Goal: Task Accomplishment & Management: Use online tool/utility

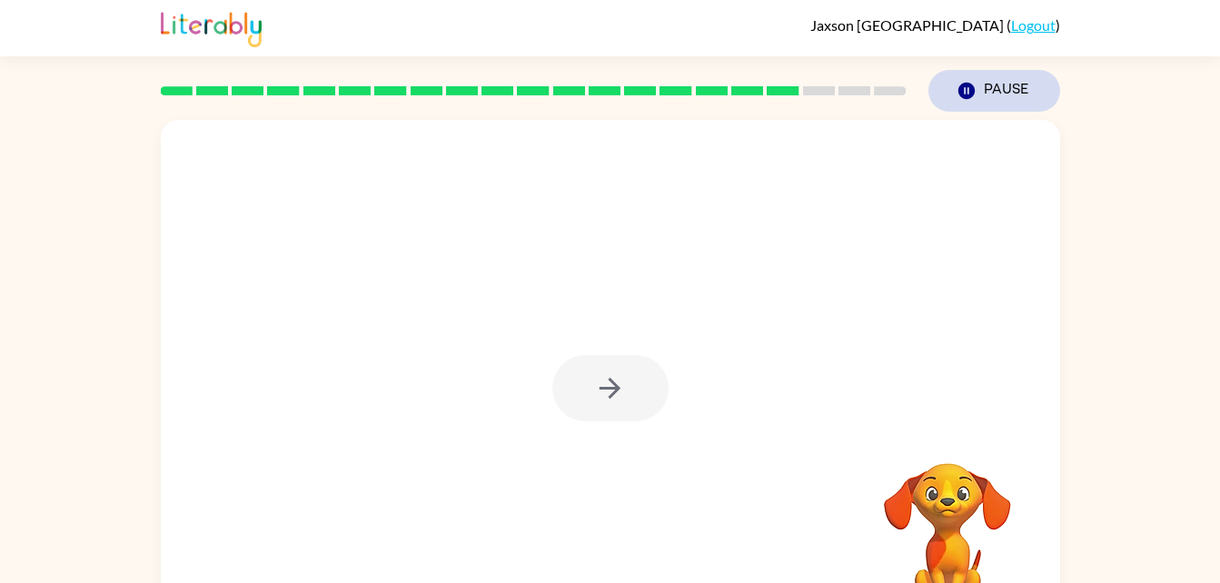
click at [990, 91] on button "Pause Pause" at bounding box center [994, 91] width 132 height 42
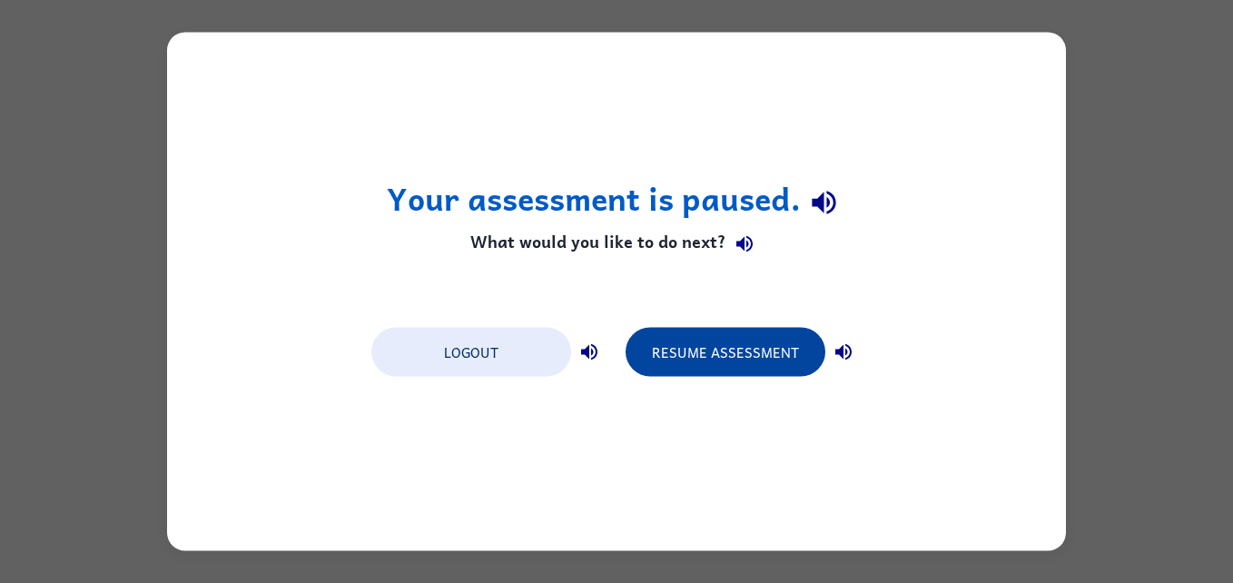
click at [728, 347] on button "Resume Assessment" at bounding box center [726, 352] width 200 height 49
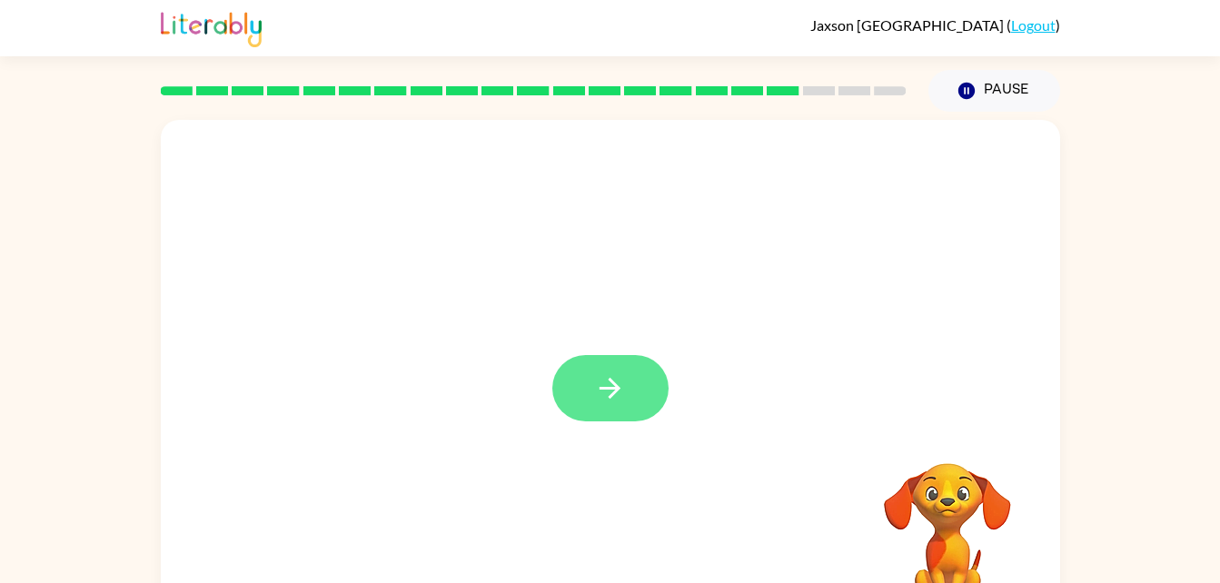
click at [618, 384] on icon "button" at bounding box center [610, 388] width 32 height 32
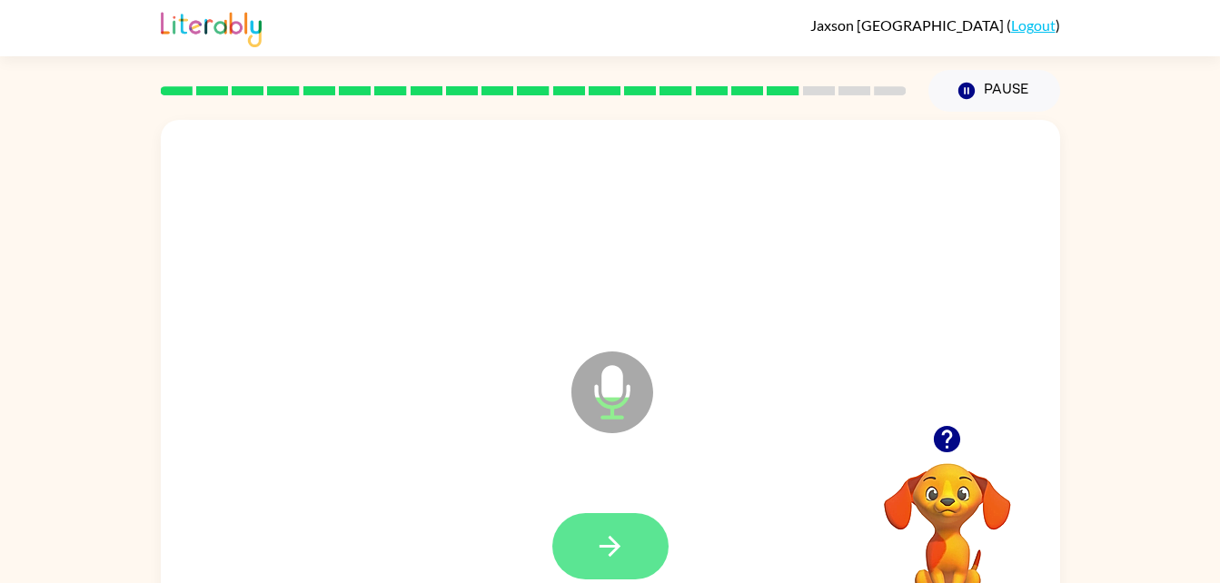
click at [585, 550] on button "button" at bounding box center [610, 546] width 116 height 66
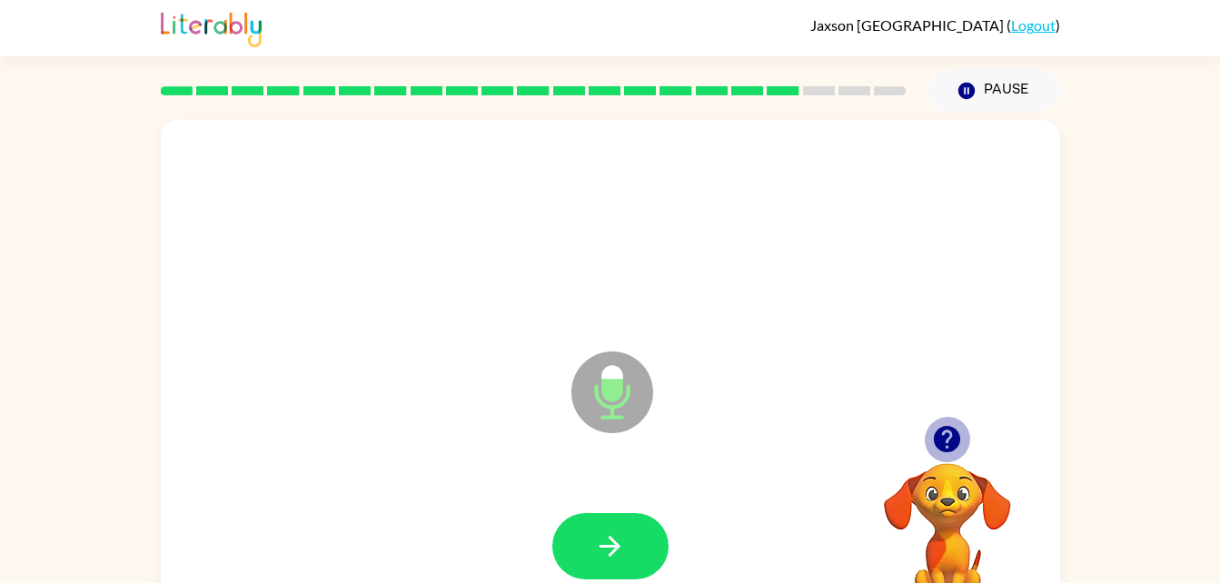
click at [954, 435] on icon "button" at bounding box center [947, 439] width 26 height 26
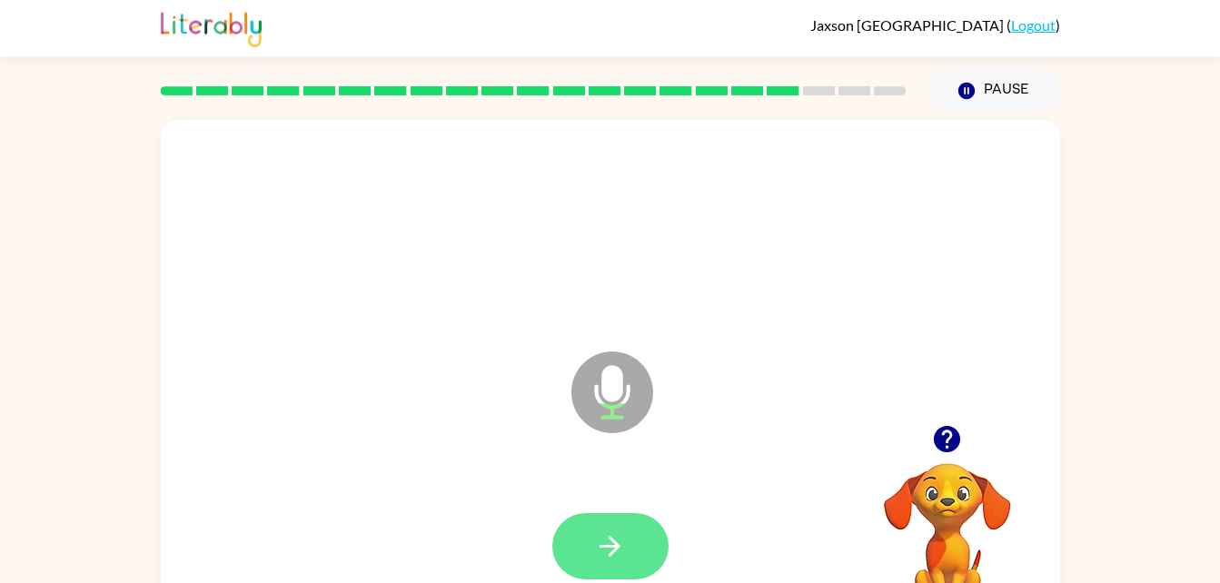
click at [632, 557] on button "button" at bounding box center [610, 546] width 116 height 66
click at [589, 569] on button "button" at bounding box center [610, 546] width 116 height 66
click at [582, 538] on button "button" at bounding box center [610, 546] width 116 height 66
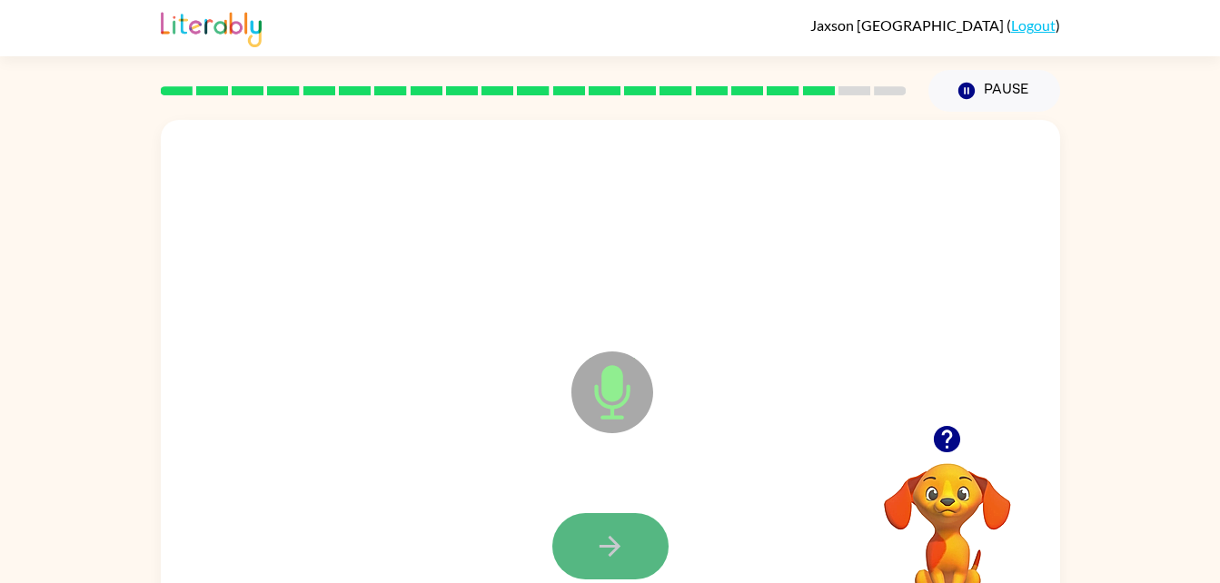
click at [578, 536] on button "button" at bounding box center [610, 546] width 116 height 66
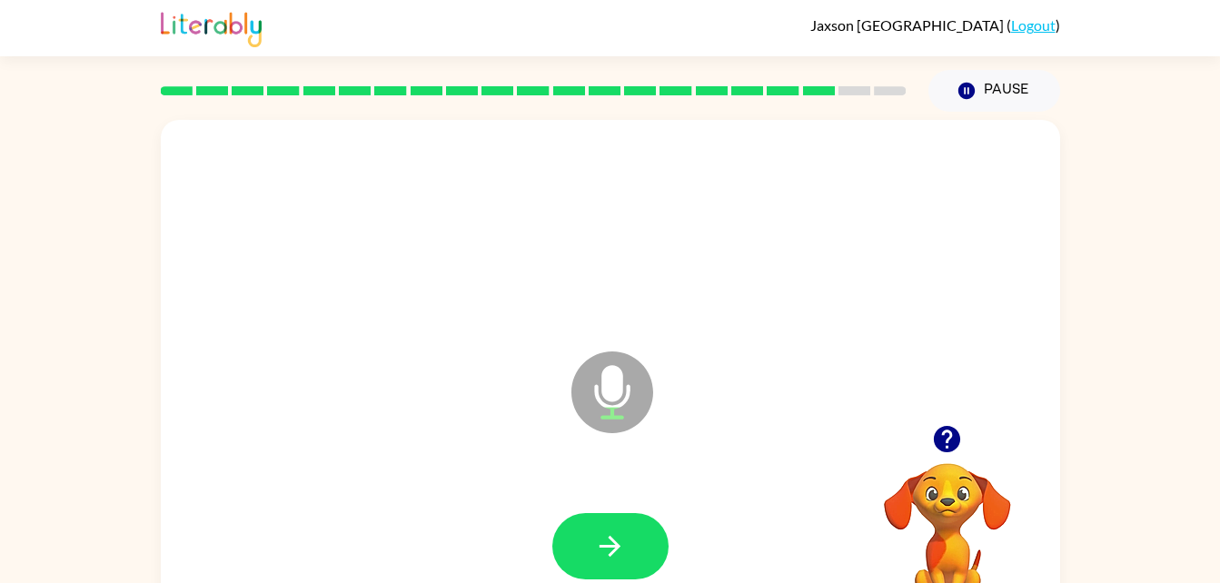
click at [943, 425] on icon "button" at bounding box center [947, 439] width 32 height 32
click at [586, 541] on button "button" at bounding box center [610, 546] width 116 height 66
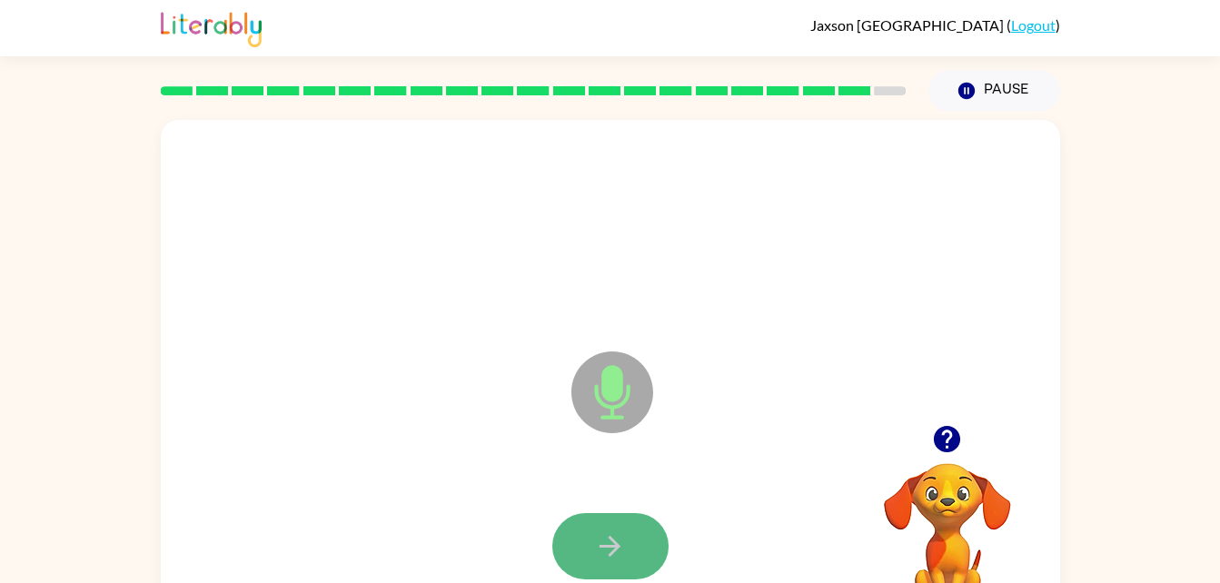
click at [595, 545] on icon "button" at bounding box center [610, 546] width 32 height 32
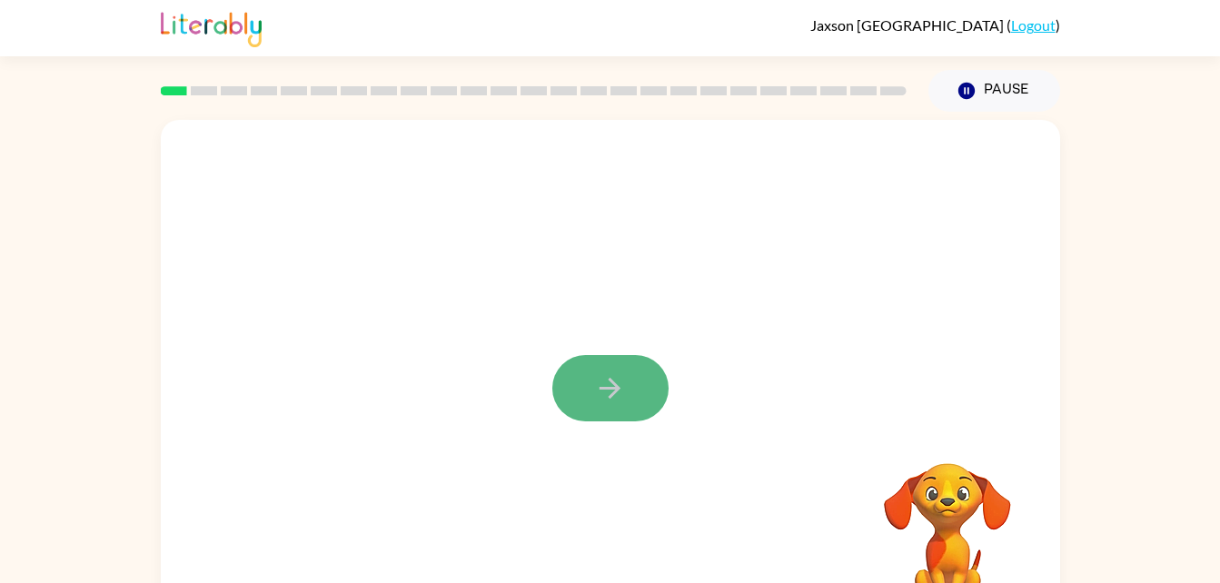
click at [643, 379] on button "button" at bounding box center [610, 388] width 116 height 66
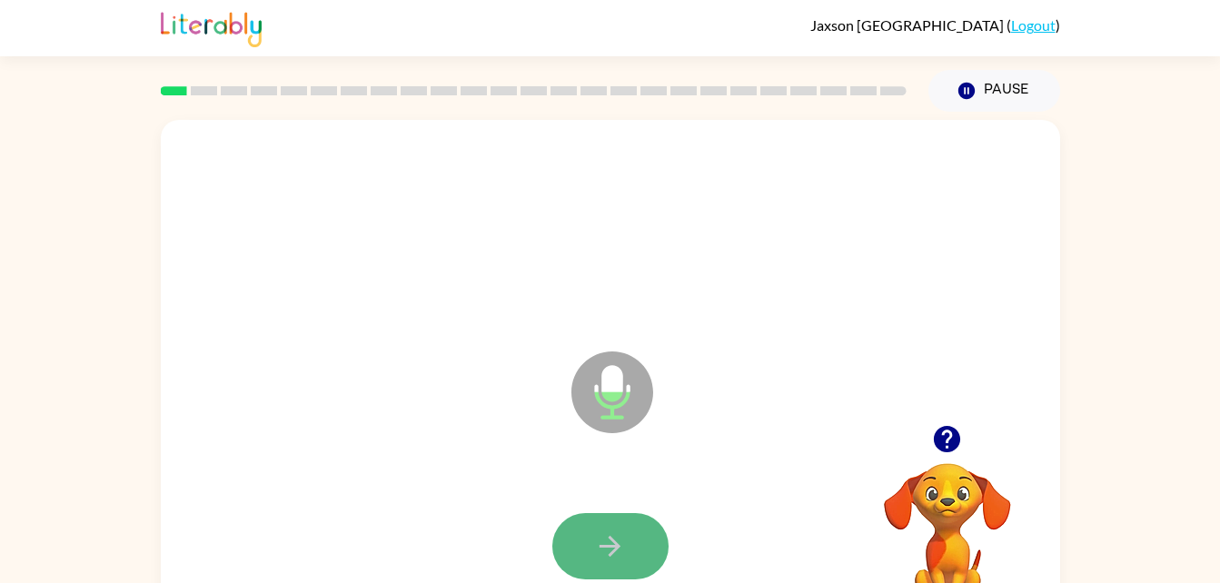
click at [614, 532] on icon "button" at bounding box center [610, 546] width 32 height 32
click at [621, 525] on button "button" at bounding box center [610, 546] width 116 height 66
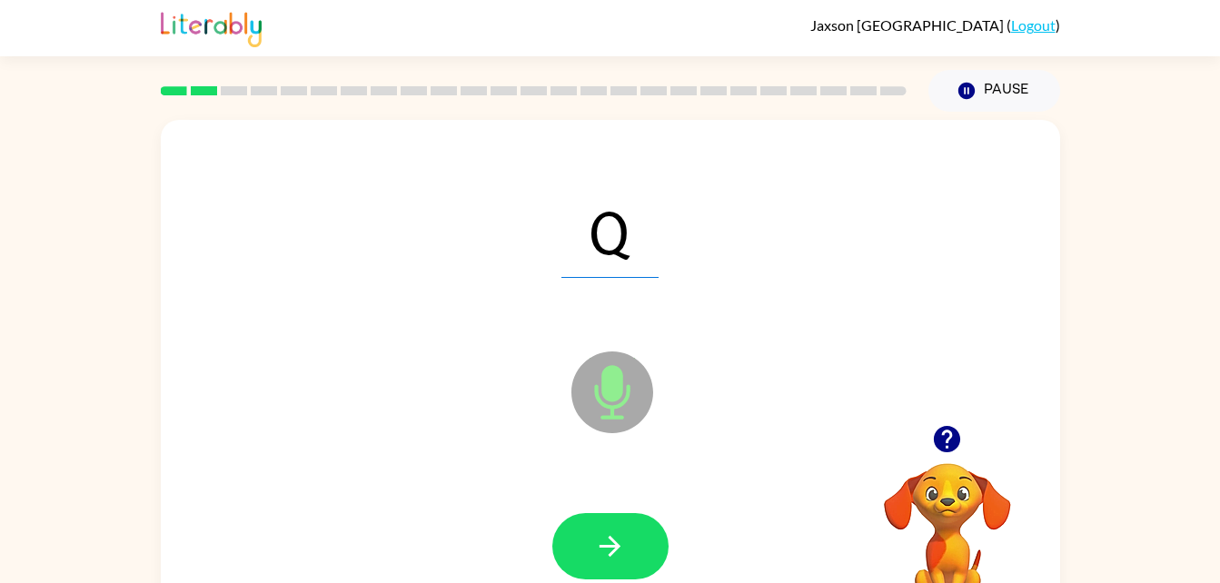
click at [621, 525] on button "button" at bounding box center [610, 546] width 116 height 66
click at [621, 525] on div at bounding box center [610, 546] width 116 height 66
click at [596, 582] on html "Jaxson Valencia ( Logout ) Pause Pause a Microphone The Microphone is here when…" at bounding box center [610, 319] width 1220 height 638
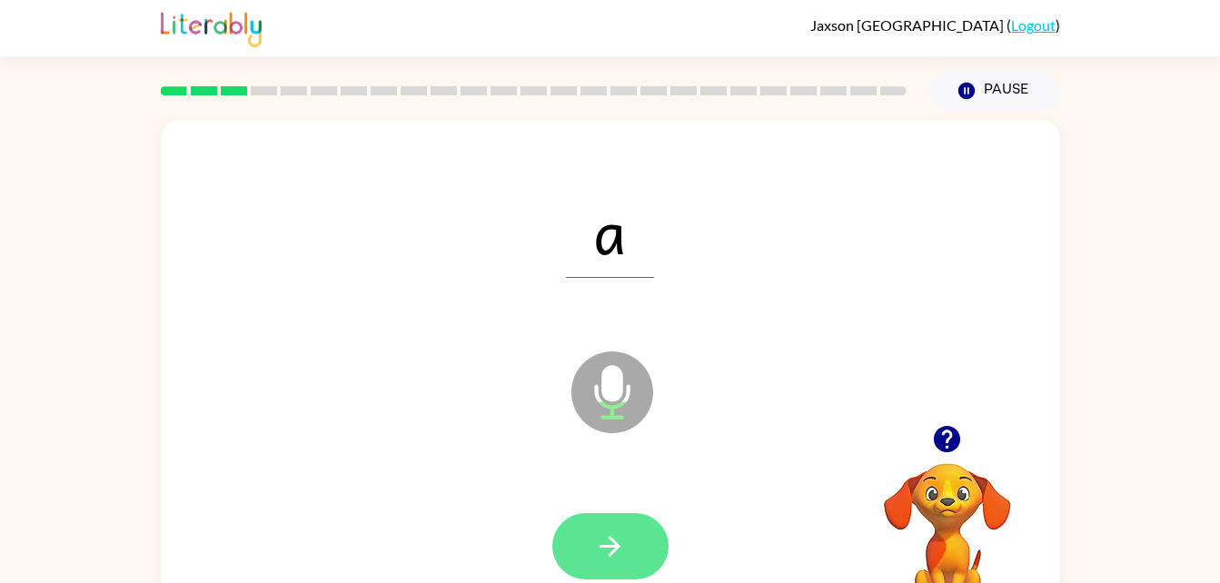
click at [593, 544] on button "button" at bounding box center [610, 546] width 116 height 66
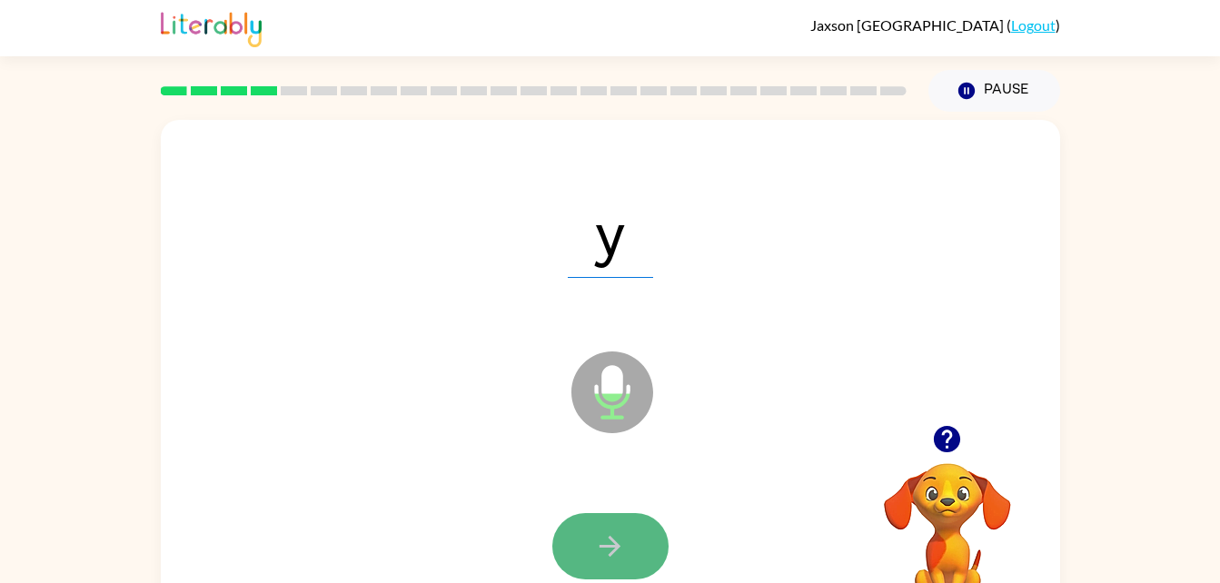
click at [608, 539] on icon "button" at bounding box center [610, 546] width 32 height 32
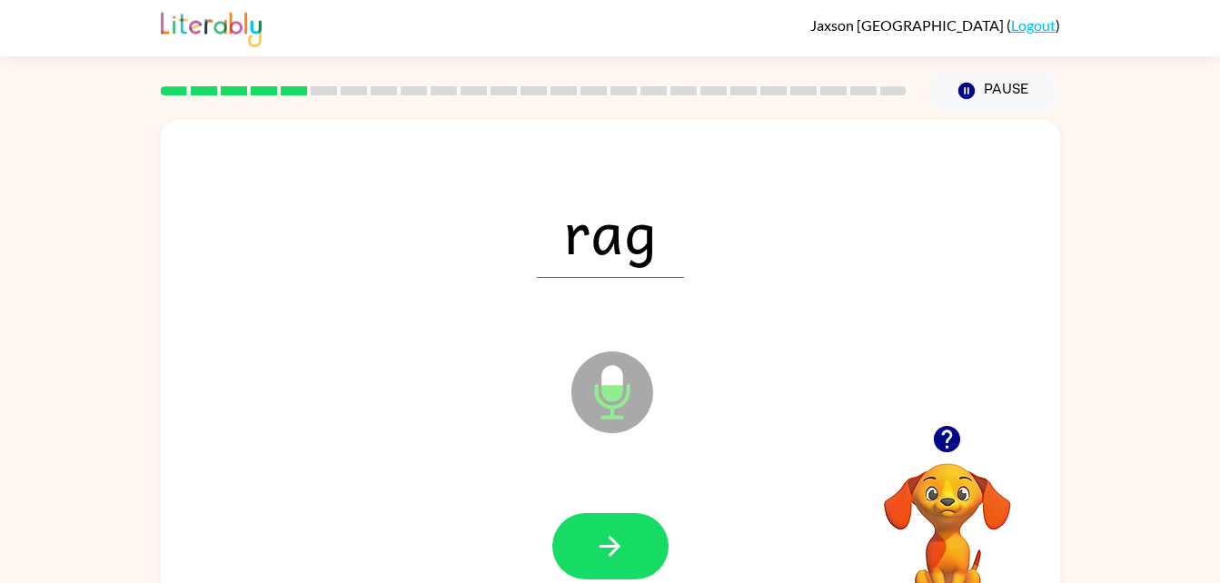
click at [608, 539] on icon "button" at bounding box center [610, 546] width 32 height 32
